Goal: Feedback & Contribution: Contribute content

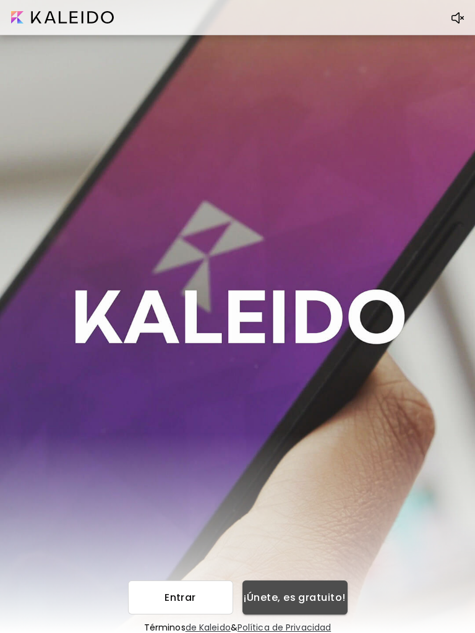
click at [309, 598] on span "¡Únete, es gratuito!" at bounding box center [294, 597] width 85 height 13
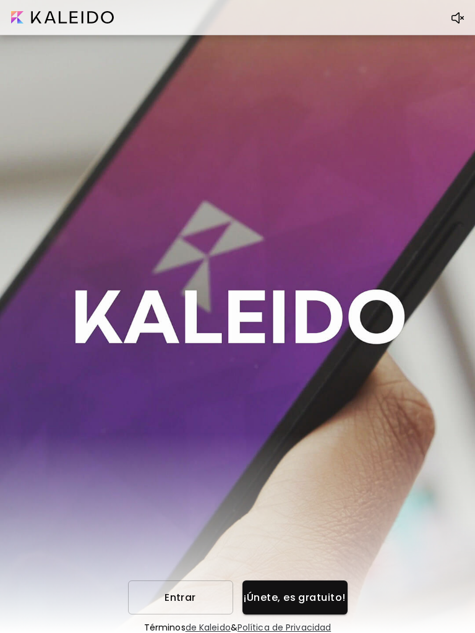
click at [198, 596] on span "Entrar" at bounding box center [180, 597] width 85 height 13
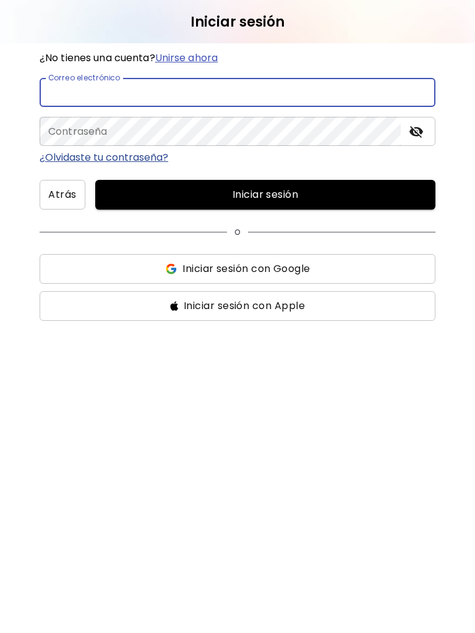
click at [168, 91] on input "email" at bounding box center [238, 92] width 396 height 29
type input "**********"
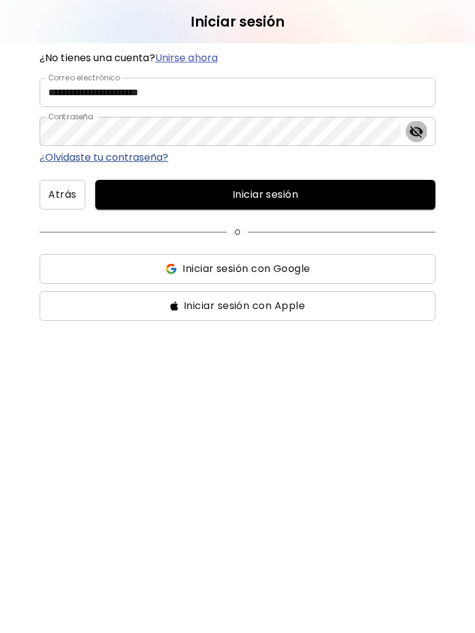
click at [415, 130] on icon "toggle password visibility" at bounding box center [416, 131] width 15 height 15
click at [279, 189] on span "Iniciar sesión" at bounding box center [265, 194] width 320 height 15
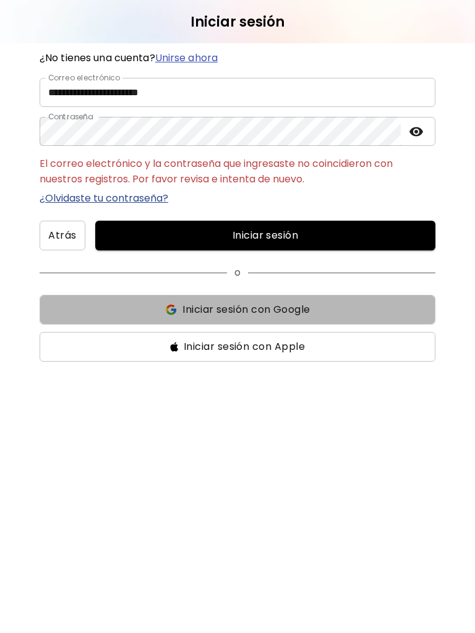
click at [270, 315] on span "Iniciar sesión con Google" at bounding box center [245, 309] width 127 height 15
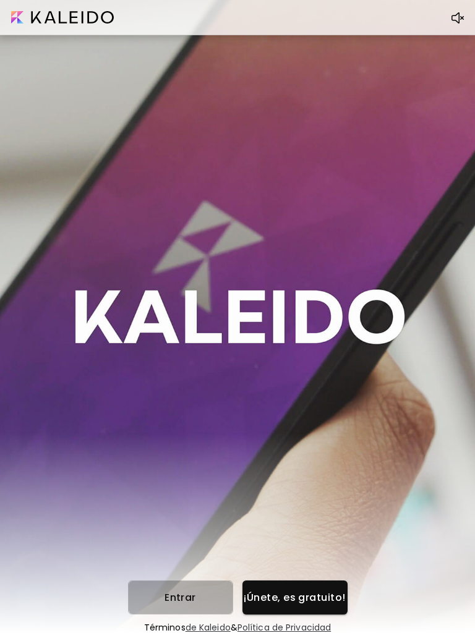
click at [187, 592] on span "Entrar" at bounding box center [180, 597] width 85 height 13
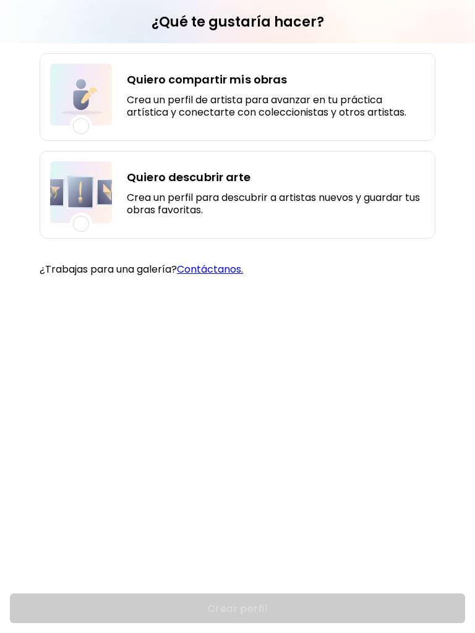
click at [234, 605] on div "Crear perfil" at bounding box center [237, 608] width 475 height 49
click at [122, 106] on div "Quiero compartir mis obras Crea un perfil de artista para avanzar en tu práctic…" at bounding box center [238, 97] width 396 height 88
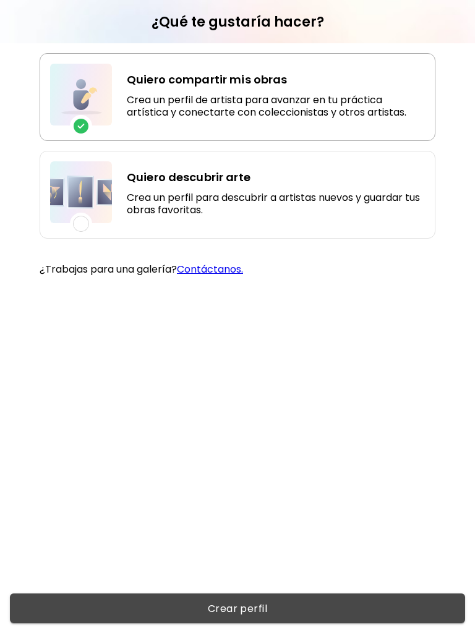
click at [269, 611] on span "Crear perfil" at bounding box center [237, 608] width 435 height 13
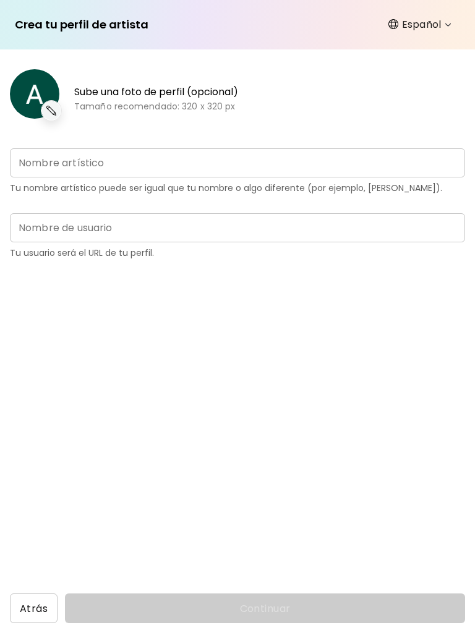
type input "**********"
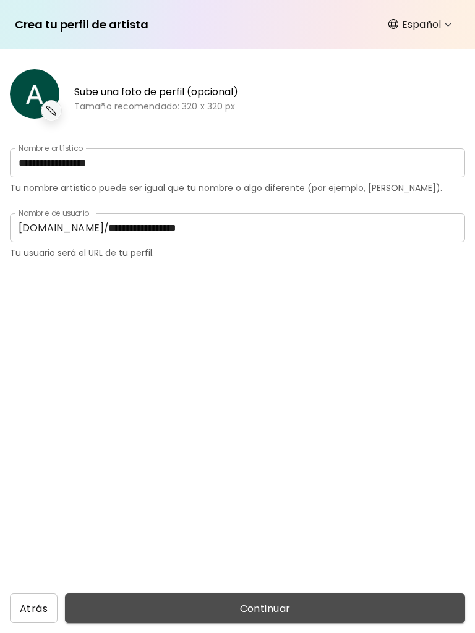
click at [258, 613] on span "Continuar" at bounding box center [265, 608] width 380 height 13
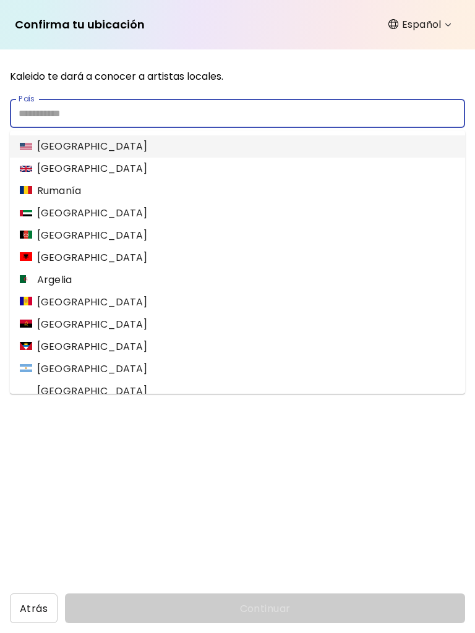
click at [179, 116] on input "País" at bounding box center [237, 113] width 455 height 29
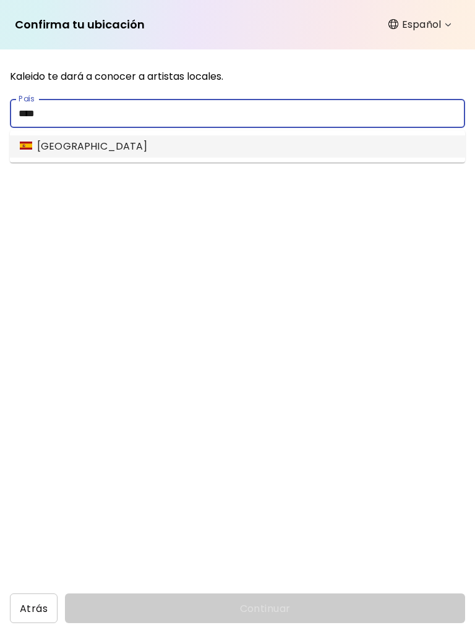
click at [174, 156] on li "[GEOGRAPHIC_DATA]" at bounding box center [237, 146] width 455 height 22
type input "*****"
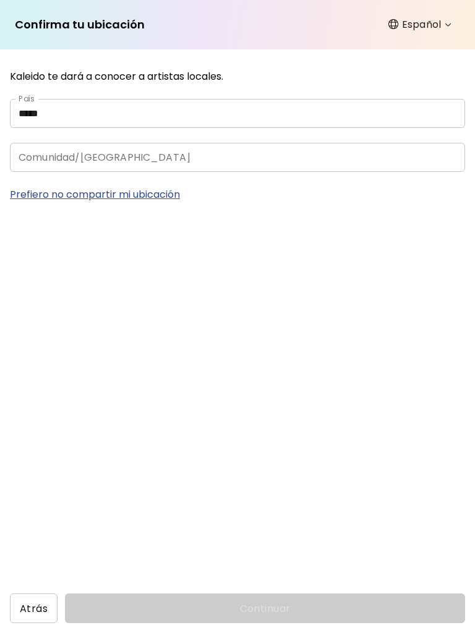
click at [181, 166] on input "Comunidad/[GEOGRAPHIC_DATA]" at bounding box center [225, 157] width 431 height 29
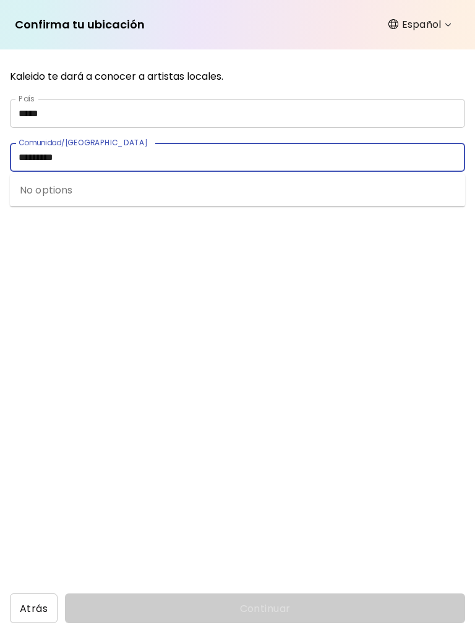
type input "*********"
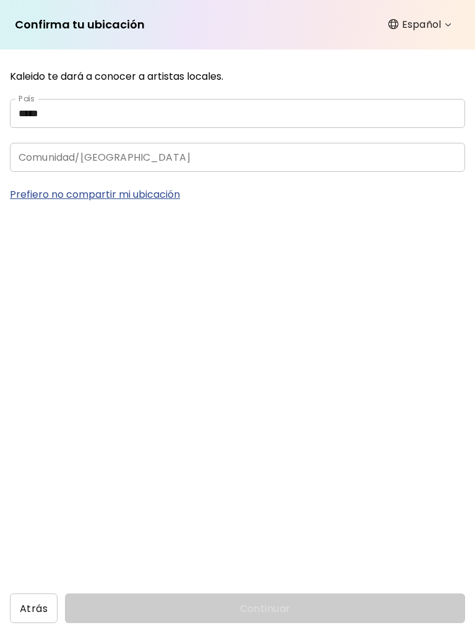
click at [265, 315] on div "Kaleido te dará a conocer a artistas locales. País ***** [GEOGRAPHIC_DATA]/ciud…" at bounding box center [237, 341] width 475 height 584
click at [205, 158] on input "Comunidad/[GEOGRAPHIC_DATA]" at bounding box center [225, 157] width 431 height 29
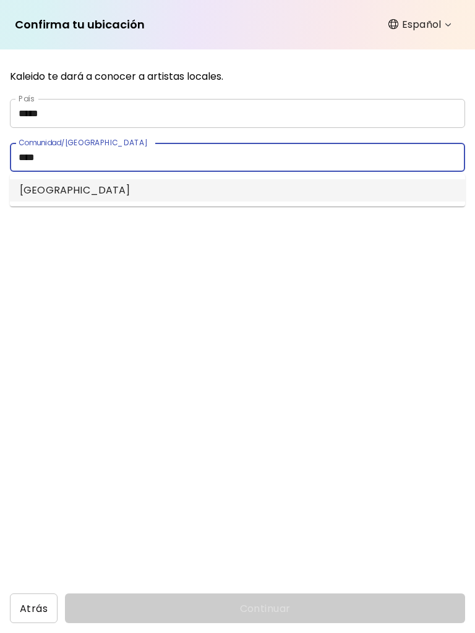
click at [195, 188] on li "[GEOGRAPHIC_DATA]" at bounding box center [237, 190] width 455 height 22
type input "*********"
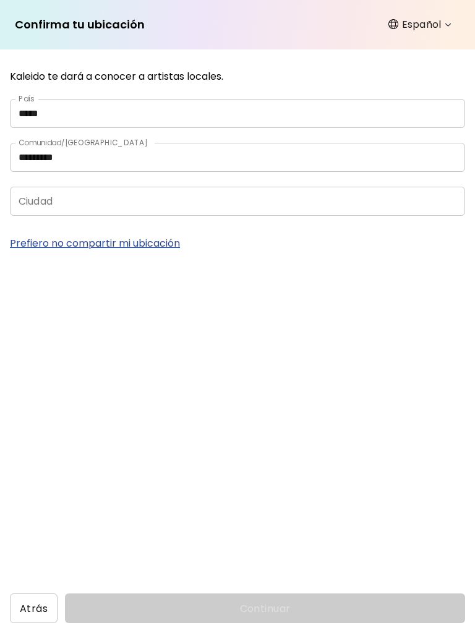
click at [204, 206] on input "Ciudad" at bounding box center [225, 201] width 431 height 29
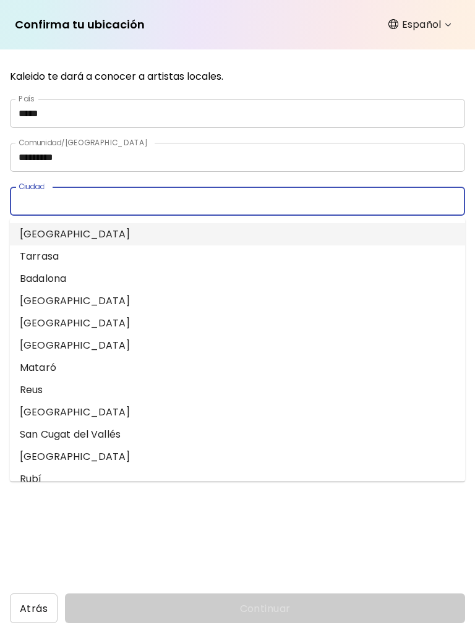
click at [172, 234] on li "[GEOGRAPHIC_DATA]" at bounding box center [237, 234] width 455 height 22
type input "*********"
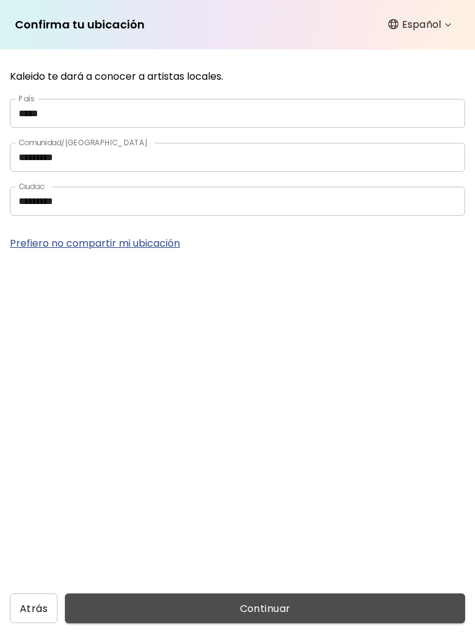
click at [239, 605] on span "Continuar" at bounding box center [265, 608] width 380 height 13
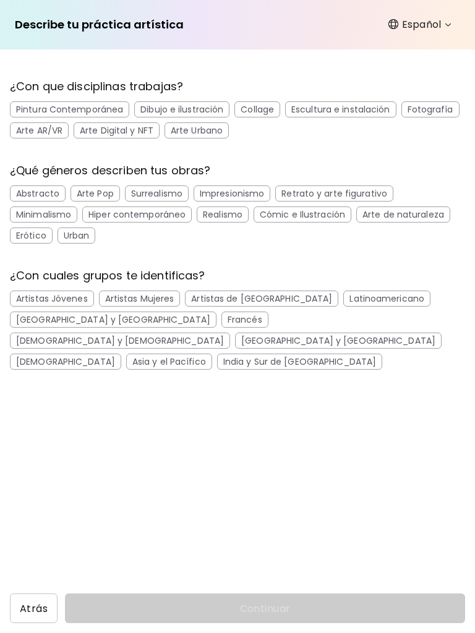
click at [435, 109] on div "Fotografía" at bounding box center [430, 109] width 58 height 16
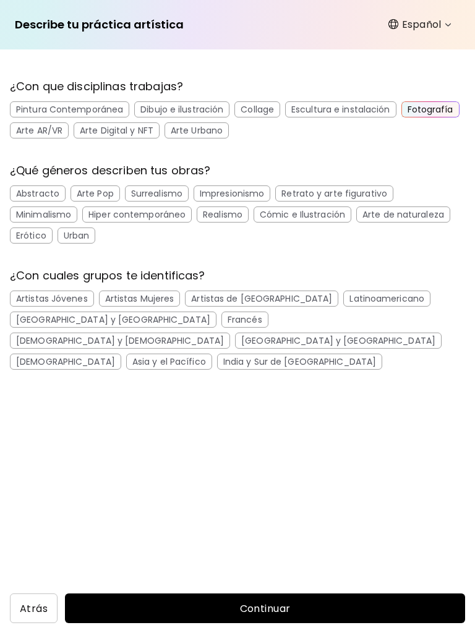
click at [205, 106] on div "Dibujo e ilustración" at bounding box center [181, 109] width 95 height 16
click at [59, 190] on div "Abstracto" at bounding box center [38, 193] width 56 height 16
click at [103, 193] on div "Arte Pop" at bounding box center [94, 193] width 49 height 16
click at [239, 192] on div "Impresionismo" at bounding box center [232, 193] width 77 height 16
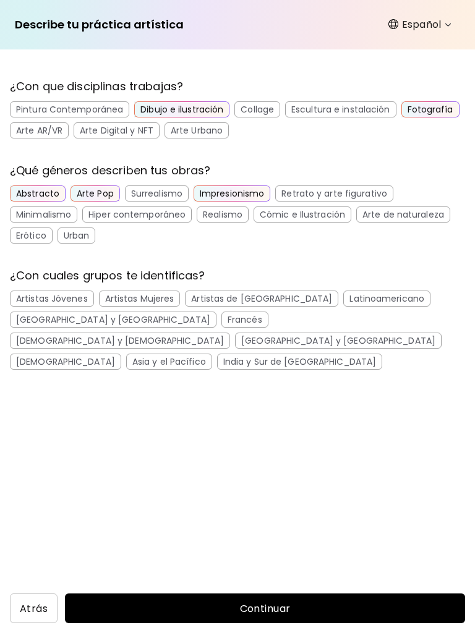
click at [333, 193] on div "Retrato y arte figurativo" at bounding box center [334, 193] width 118 height 16
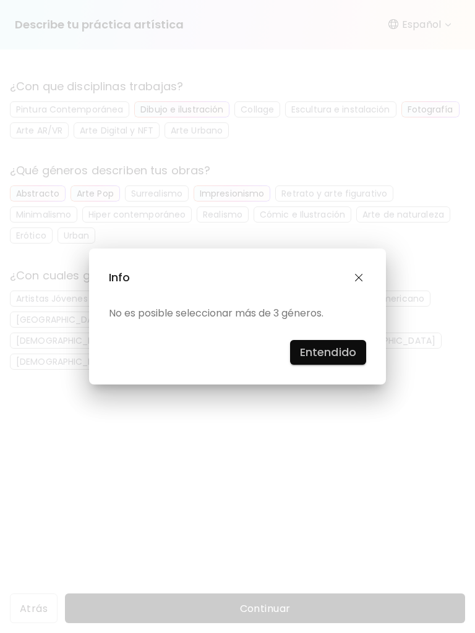
click at [317, 347] on h4 "Entendido" at bounding box center [328, 352] width 56 height 19
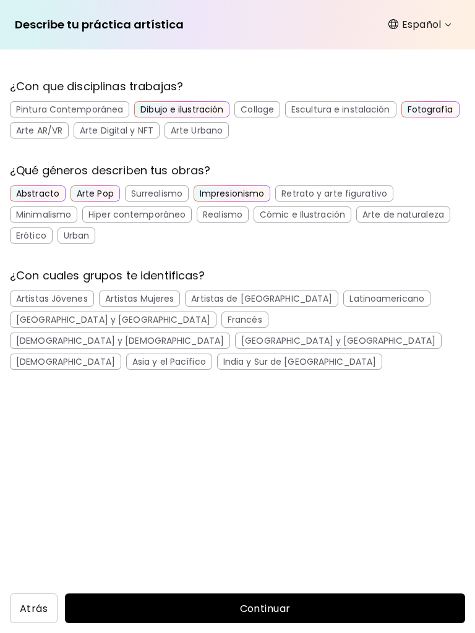
click at [142, 302] on div "Artistas Mujeres" at bounding box center [140, 299] width 82 height 16
click at [70, 294] on div "Artistas Jóvenes" at bounding box center [52, 299] width 84 height 16
click at [346, 300] on div "Latinoamericano" at bounding box center [386, 299] width 87 height 16
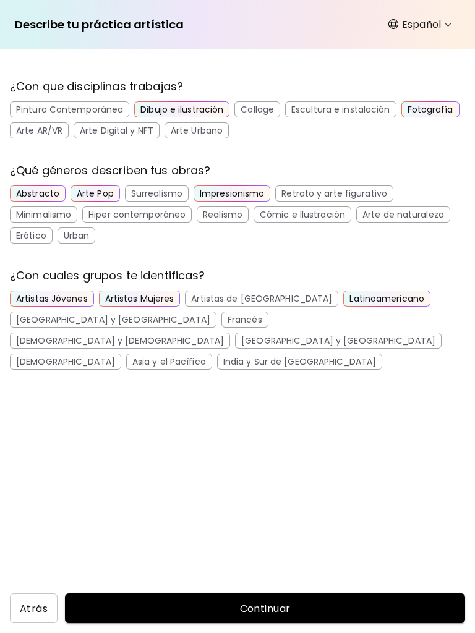
click at [283, 610] on span "Continuar" at bounding box center [265, 608] width 380 height 13
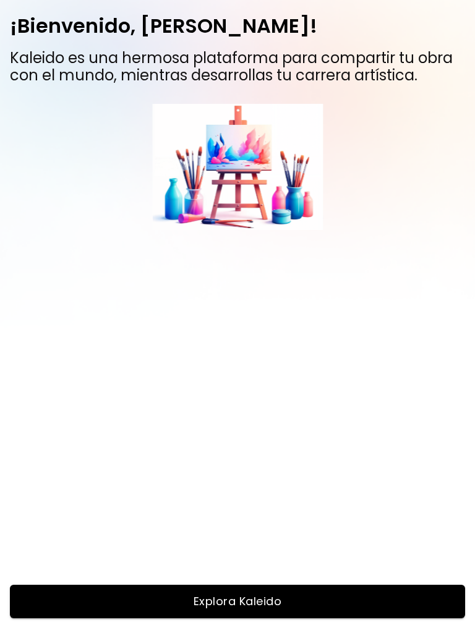
click at [278, 610] on button "Explora Kaleido" at bounding box center [237, 601] width 455 height 33
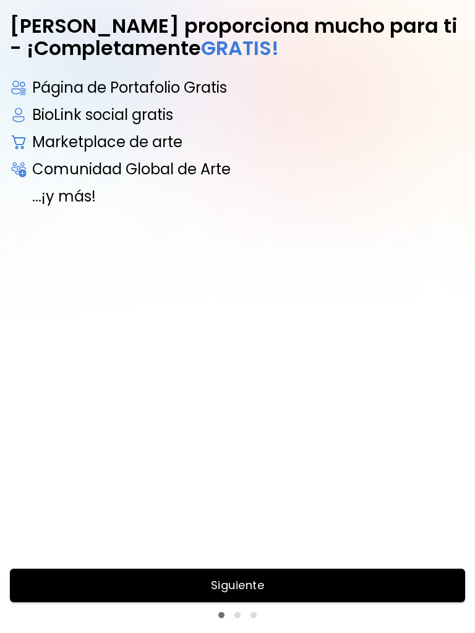
click at [322, 597] on button "Siguiente" at bounding box center [237, 585] width 455 height 33
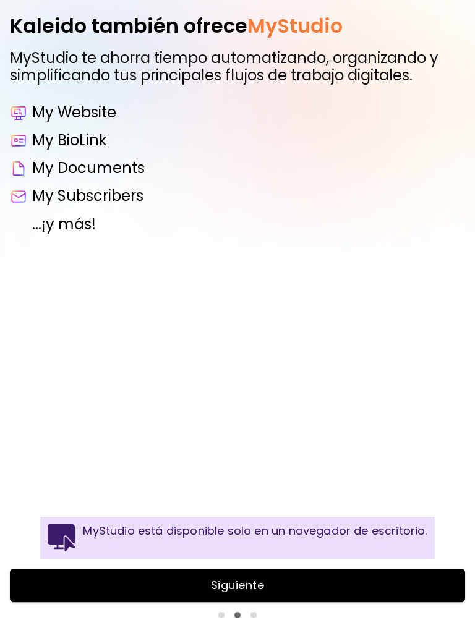
click at [322, 597] on button "Siguiente" at bounding box center [237, 585] width 455 height 33
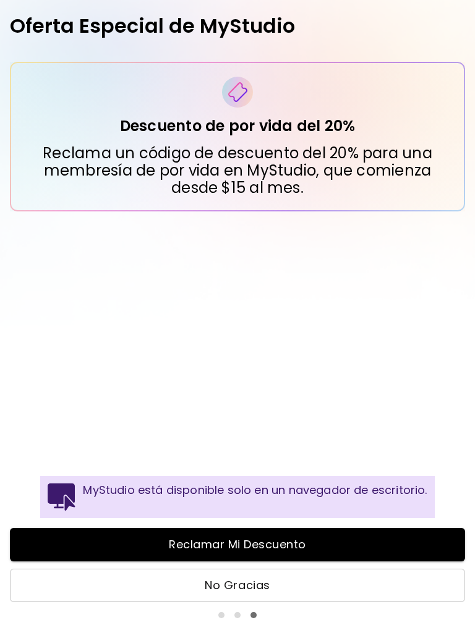
click at [319, 585] on span "No Gracias" at bounding box center [237, 586] width 429 height 14
